Goal: Task Accomplishment & Management: Manage account settings

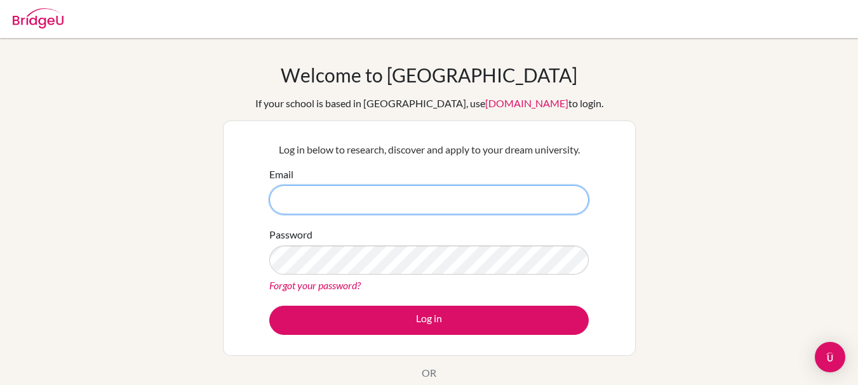
click at [340, 196] on input "Email" at bounding box center [428, 199] width 319 height 29
drag, startPoint x: 391, startPoint y: 192, endPoint x: 246, endPoint y: 153, distance: 150.0
click at [246, 153] on div "Log in below to research, discover and apply to your dream university. Email [E…" at bounding box center [429, 239] width 413 height 236
type input "[EMAIL_ADDRESS][DOMAIN_NAME]"
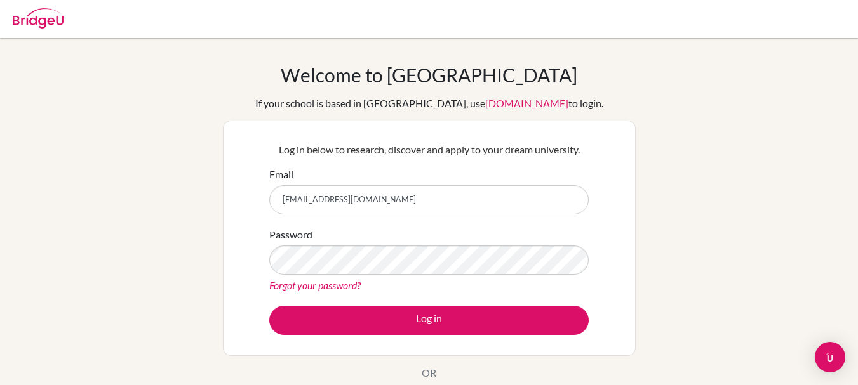
click at [317, 281] on link "Forgot your password?" at bounding box center [314, 285] width 91 height 12
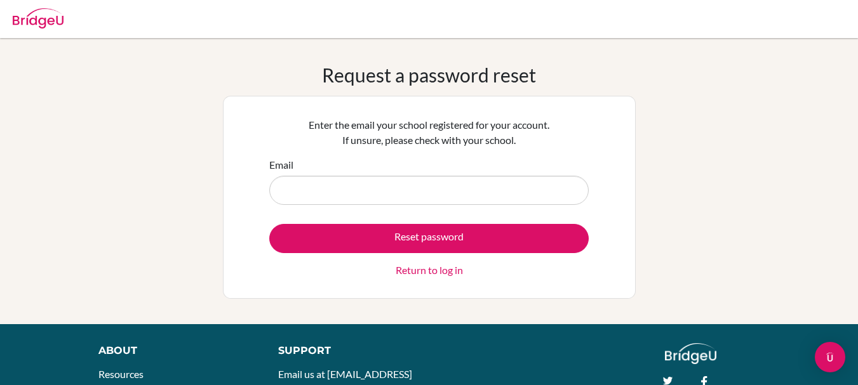
click at [375, 194] on input "Email" at bounding box center [428, 190] width 319 height 29
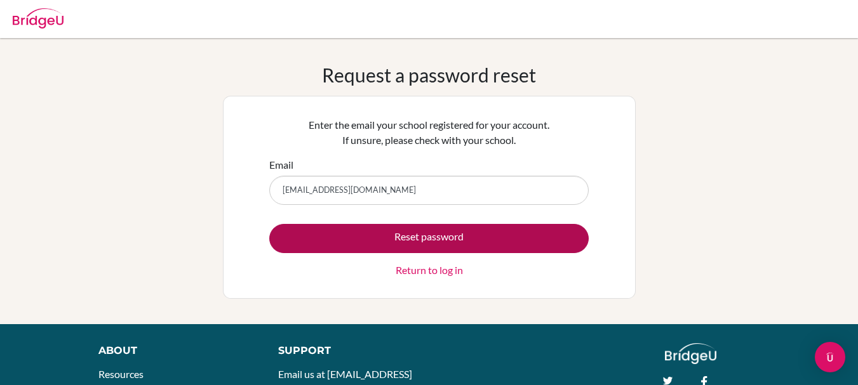
type input "[EMAIL_ADDRESS][DOMAIN_NAME]"
click at [359, 225] on button "Reset password" at bounding box center [428, 238] width 319 height 29
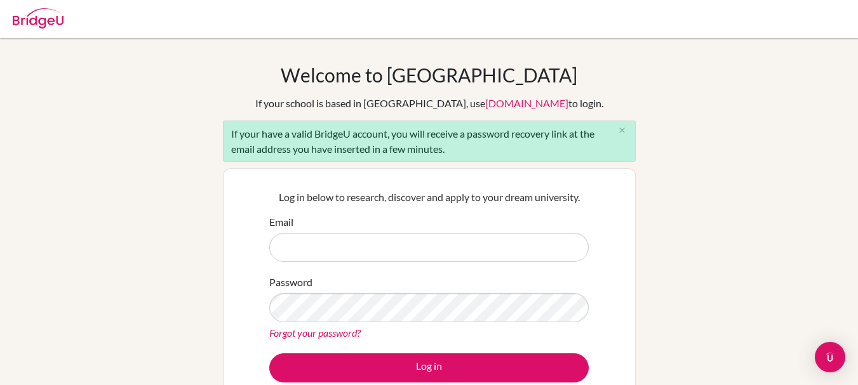
click at [316, 253] on input "Email" at bounding box center [428, 247] width 319 height 29
type input "[EMAIL_ADDRESS][DOMAIN_NAME]"
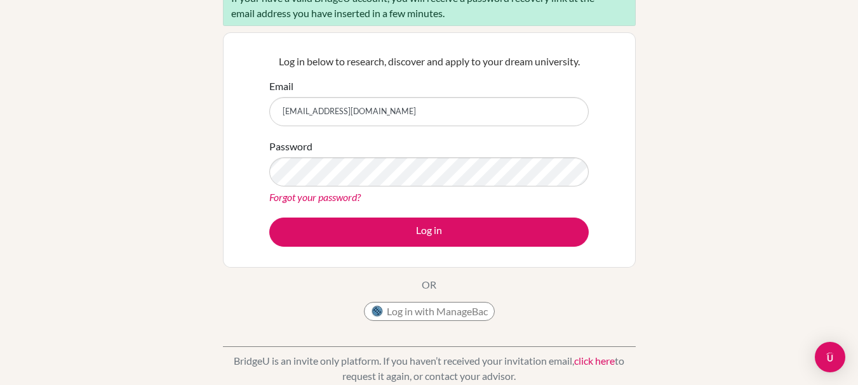
scroll to position [108, 0]
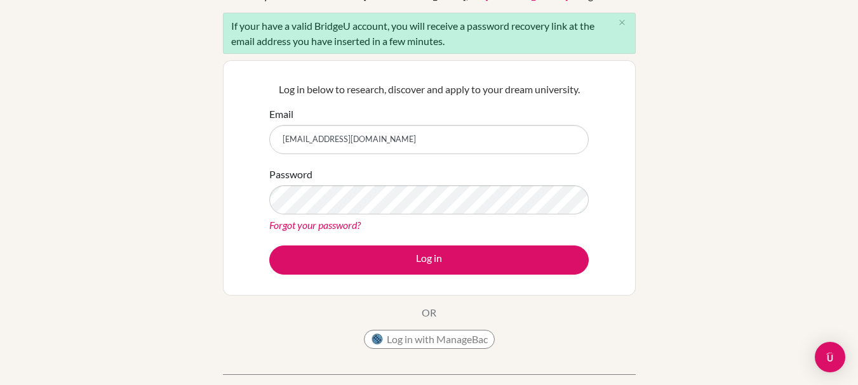
click at [281, 219] on link "Forgot your password?" at bounding box center [314, 225] width 91 height 12
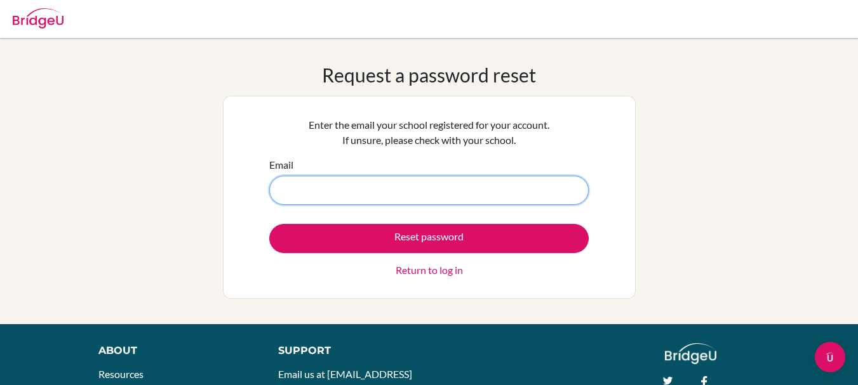
click at [337, 201] on input "Email" at bounding box center [428, 190] width 319 height 29
type input "[EMAIL_ADDRESS][DOMAIN_NAME]"
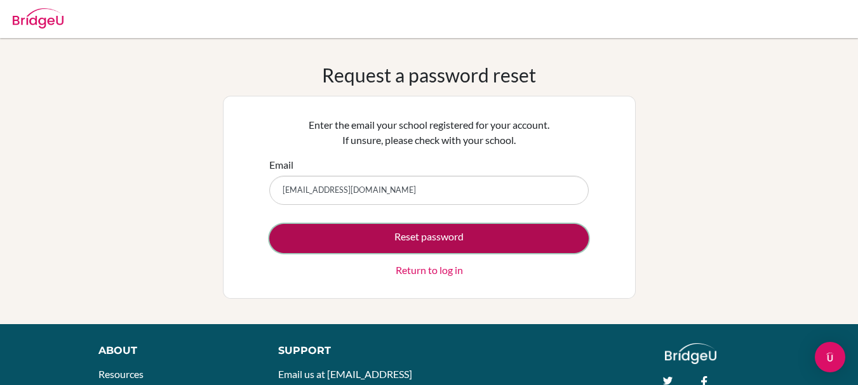
click at [361, 247] on button "Reset password" at bounding box center [428, 238] width 319 height 29
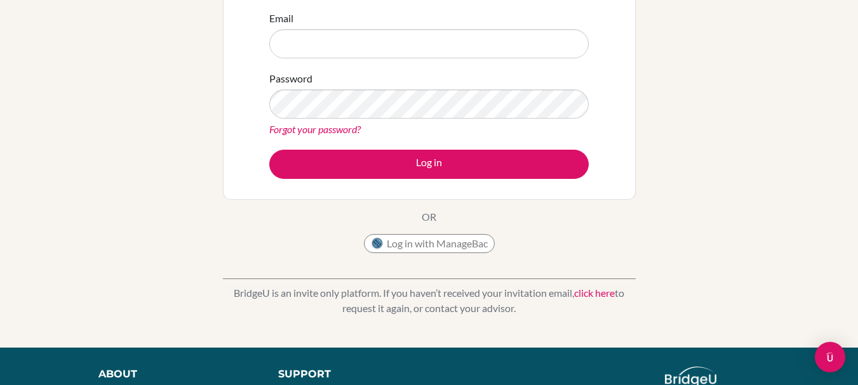
scroll to position [127, 0]
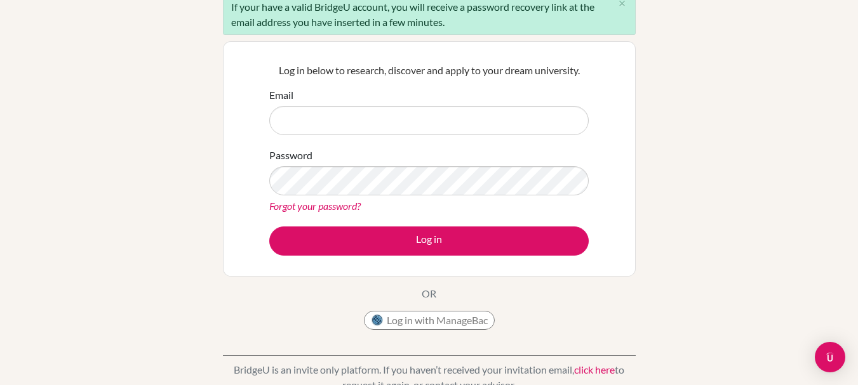
click at [389, 124] on input "Email" at bounding box center [428, 120] width 319 height 29
type input "[EMAIL_ADDRESS][DOMAIN_NAME]"
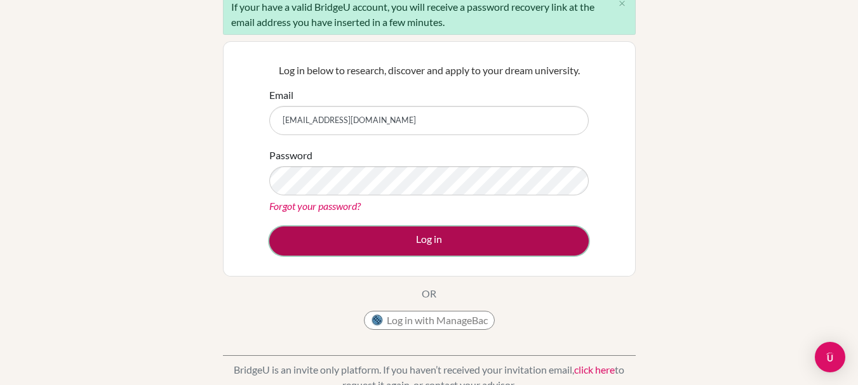
click at [345, 246] on button "Log in" at bounding box center [428, 241] width 319 height 29
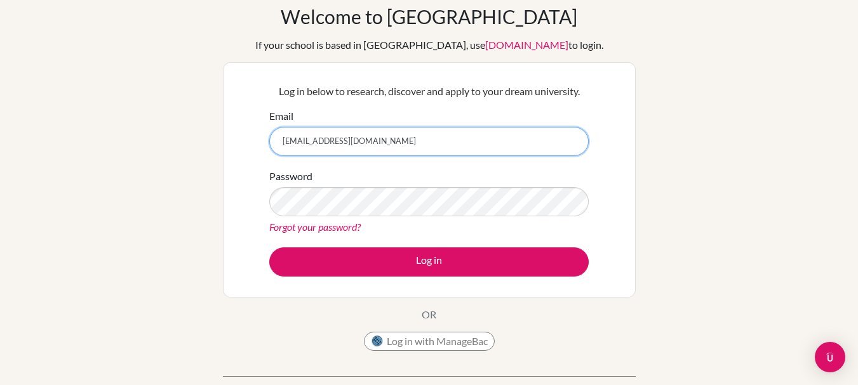
scroll to position [30, 0]
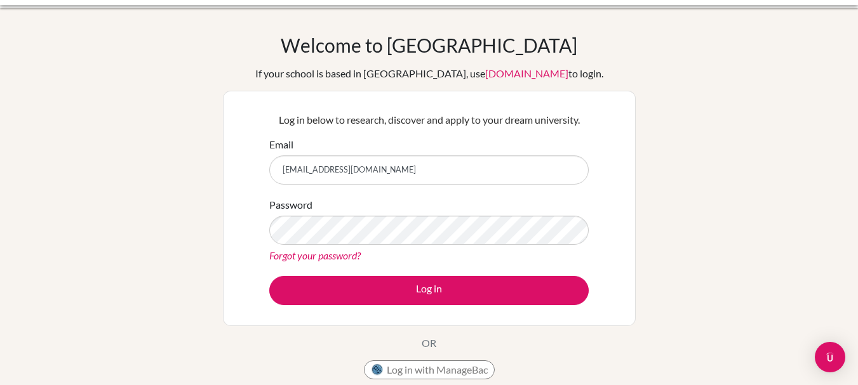
click at [301, 256] on link "Forgot your password?" at bounding box center [314, 256] width 91 height 12
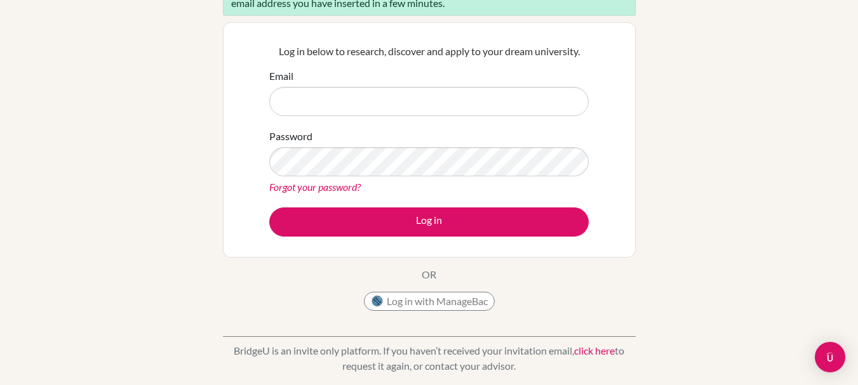
scroll to position [340, 0]
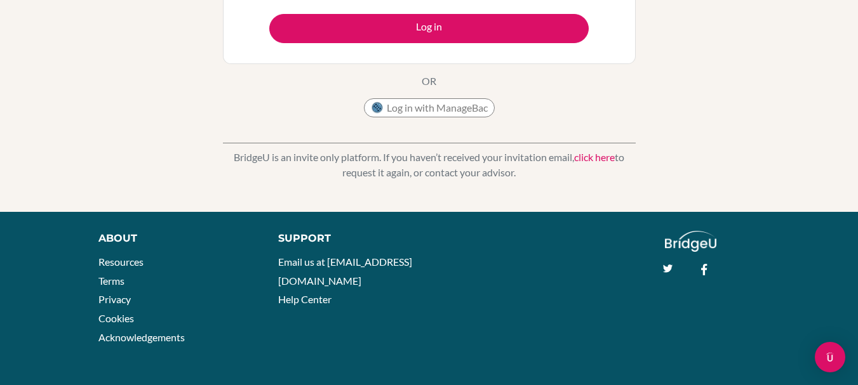
click at [828, 364] on div "Open Intercom Messenger" at bounding box center [830, 358] width 34 height 34
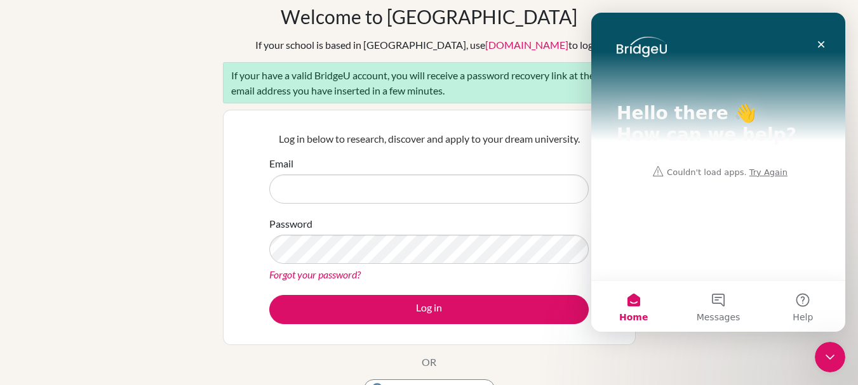
scroll to position [56, 0]
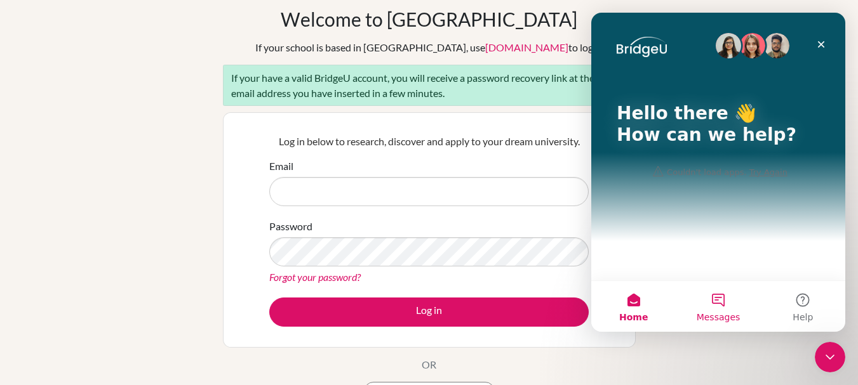
click at [728, 309] on button "Messages" at bounding box center [718, 306] width 84 height 51
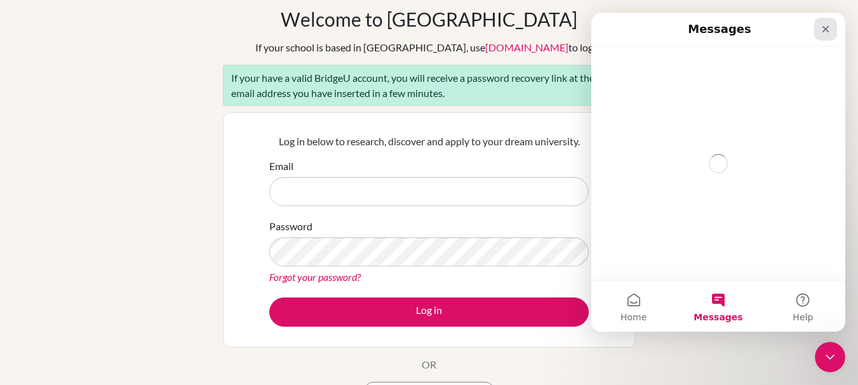
click at [830, 27] on icon "Close" at bounding box center [825, 29] width 10 height 10
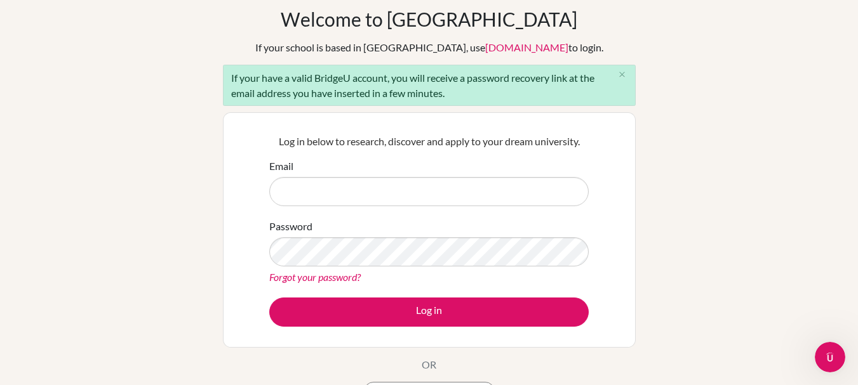
scroll to position [0, 0]
click at [319, 274] on link "Forgot your password?" at bounding box center [314, 277] width 91 height 12
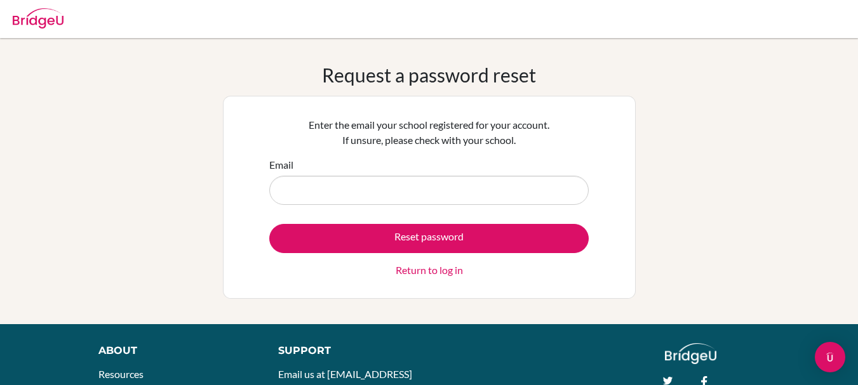
click at [422, 263] on link "Return to log in" at bounding box center [429, 270] width 67 height 15
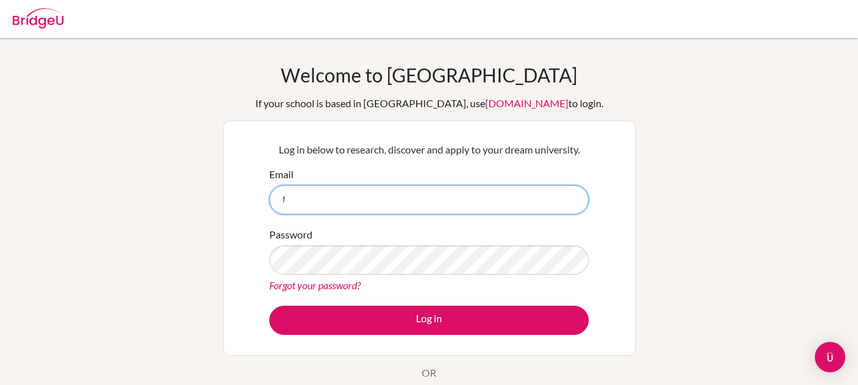
type input "[EMAIL_ADDRESS][DOMAIN_NAME]"
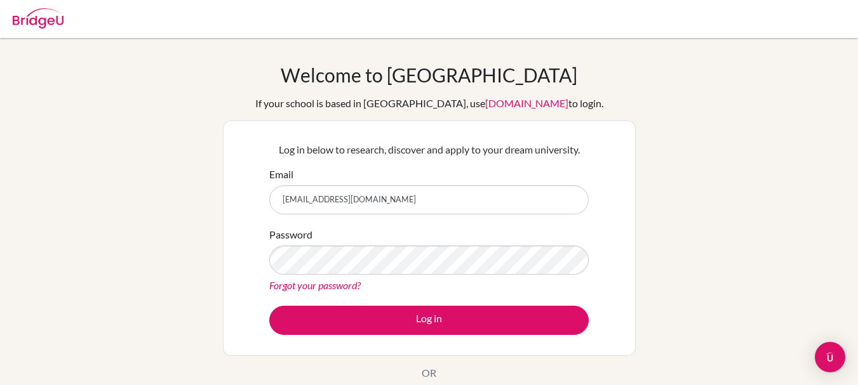
click at [434, 229] on div "Password Forgot your password?" at bounding box center [428, 260] width 319 height 66
click at [480, 232] on div "Password Forgot your password?" at bounding box center [428, 260] width 319 height 66
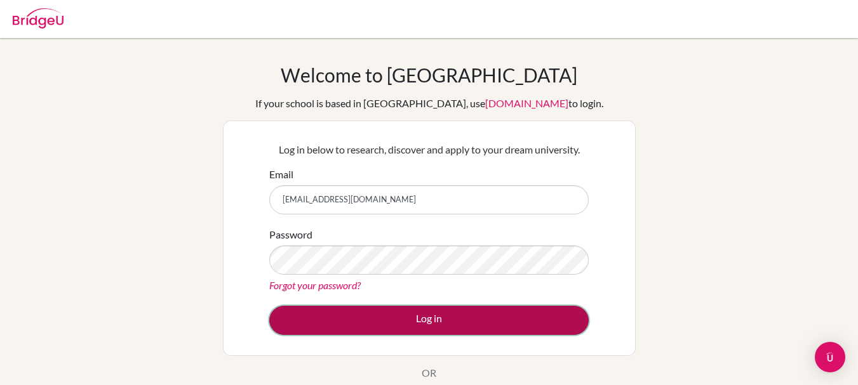
click at [360, 319] on button "Log in" at bounding box center [428, 320] width 319 height 29
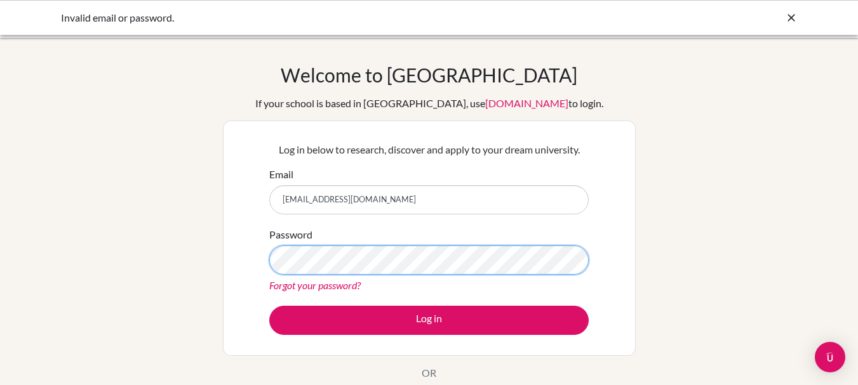
click at [269, 306] on button "Log in" at bounding box center [428, 320] width 319 height 29
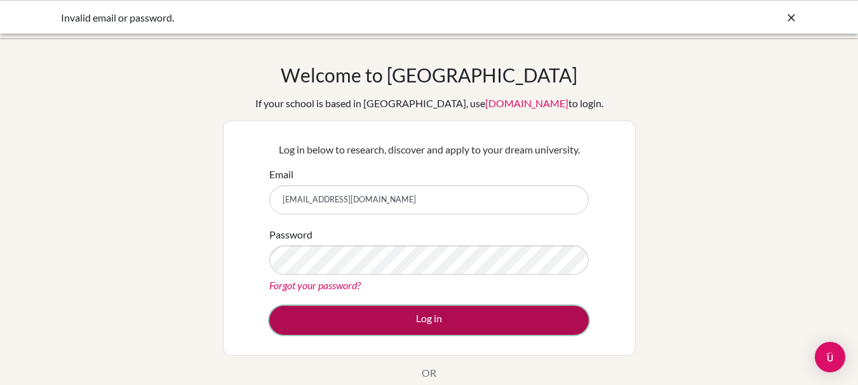
click at [328, 327] on button "Log in" at bounding box center [428, 320] width 319 height 29
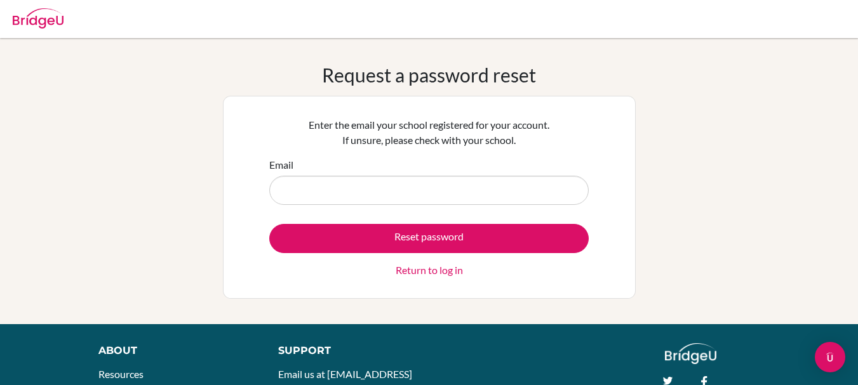
click at [319, 196] on input "Email" at bounding box center [428, 190] width 319 height 29
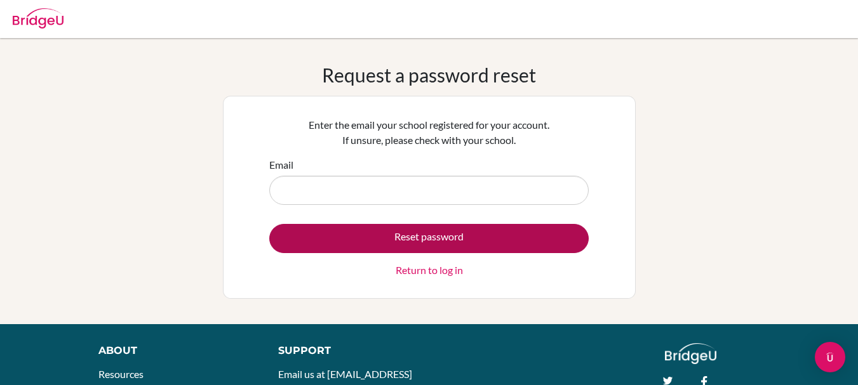
type input "[EMAIL_ADDRESS][DOMAIN_NAME]"
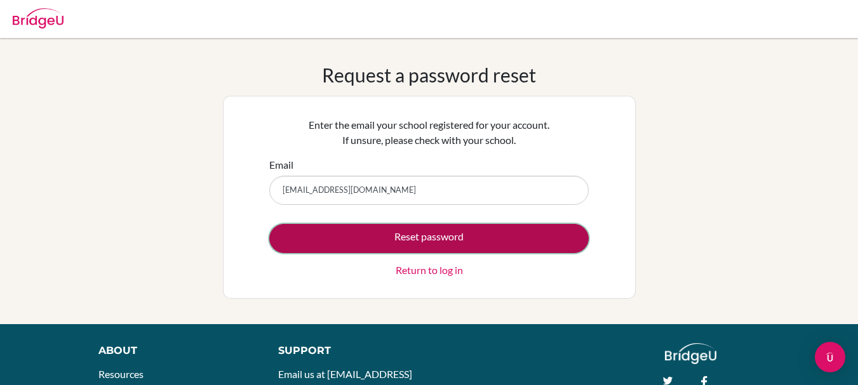
click at [349, 234] on button "Reset password" at bounding box center [428, 238] width 319 height 29
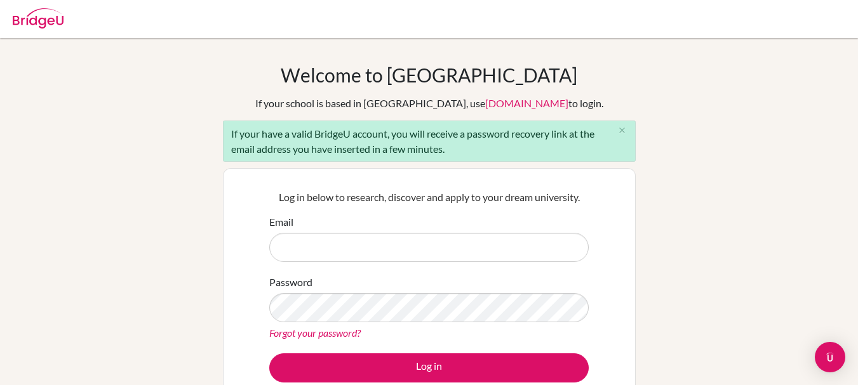
click at [347, 147] on div "If your have a valid BridgeU account, you will receive a password recovery link…" at bounding box center [429, 141] width 413 height 41
